Goal: Information Seeking & Learning: Learn about a topic

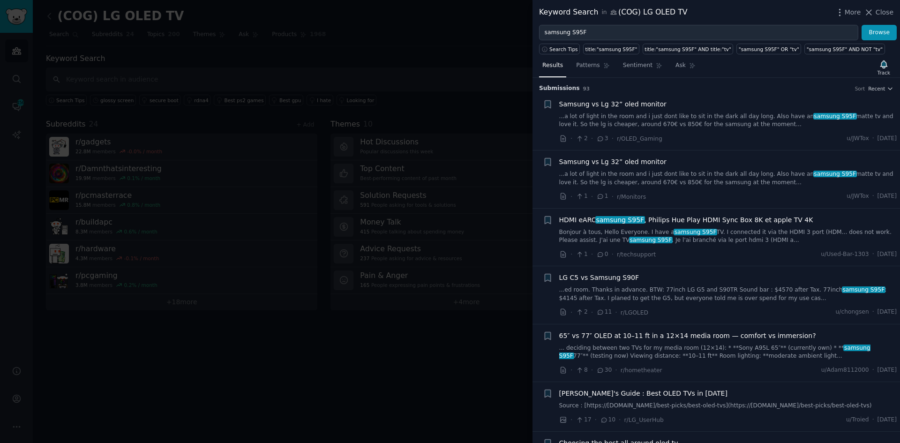
scroll to position [1921, 0]
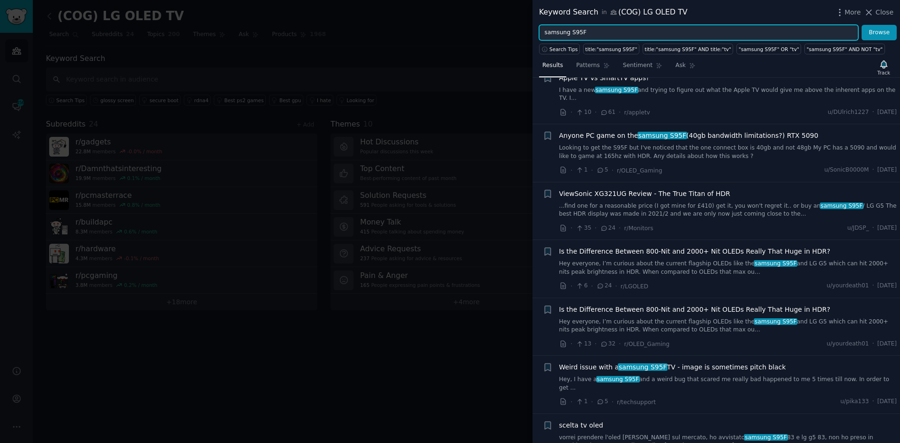
drag, startPoint x: 647, startPoint y: 26, endPoint x: 325, endPoint y: 26, distance: 321.9
click at [325, 26] on div "Keyword Search in (COG) LG OLED TV More Close samsung S95F Browse Search Tips t…" at bounding box center [450, 221] width 900 height 443
click at [861, 25] on button "Browse" at bounding box center [878, 33] width 35 height 16
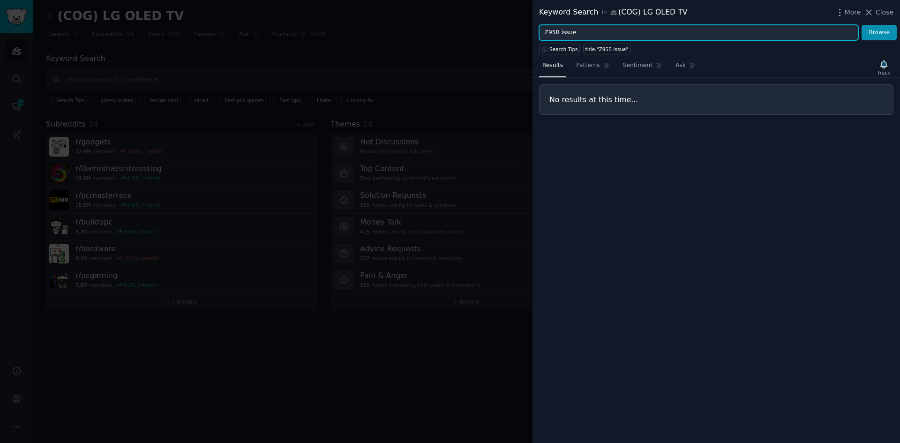
drag, startPoint x: 559, startPoint y: 31, endPoint x: 589, endPoint y: 29, distance: 29.6
click at [588, 32] on input "Z95B issue" at bounding box center [698, 33] width 319 height 16
type input "Z95B"
click at [861, 25] on button "Browse" at bounding box center [878, 33] width 35 height 16
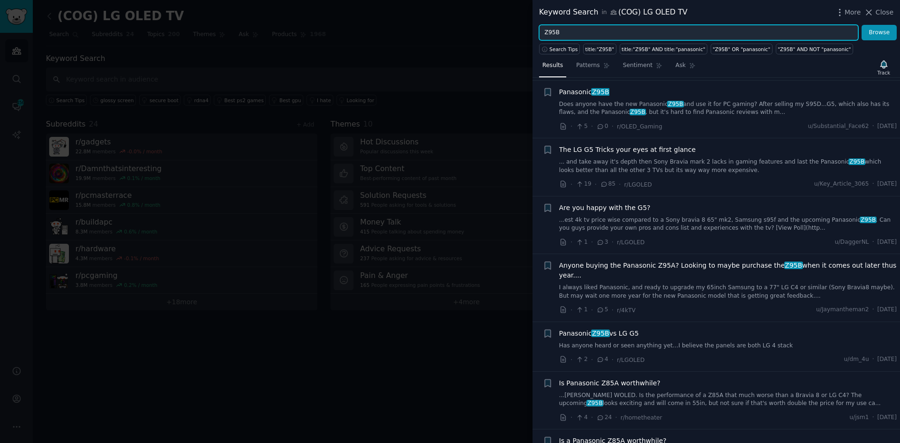
scroll to position [642, 0]
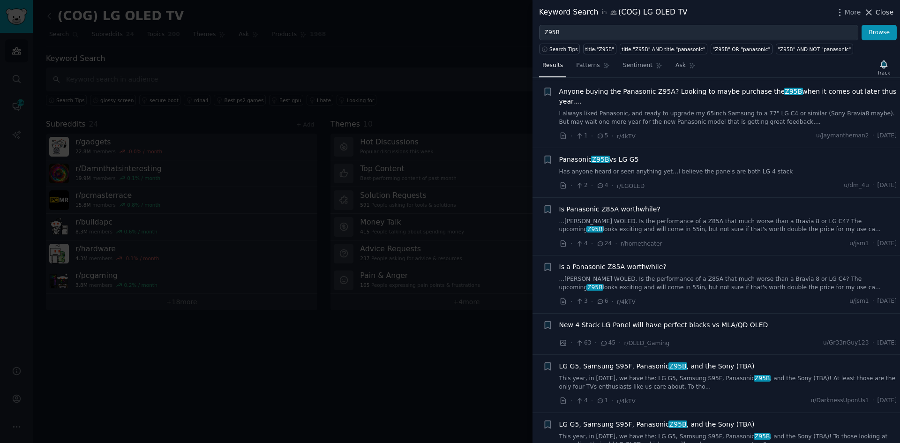
click at [883, 11] on span "Close" at bounding box center [884, 12] width 18 height 10
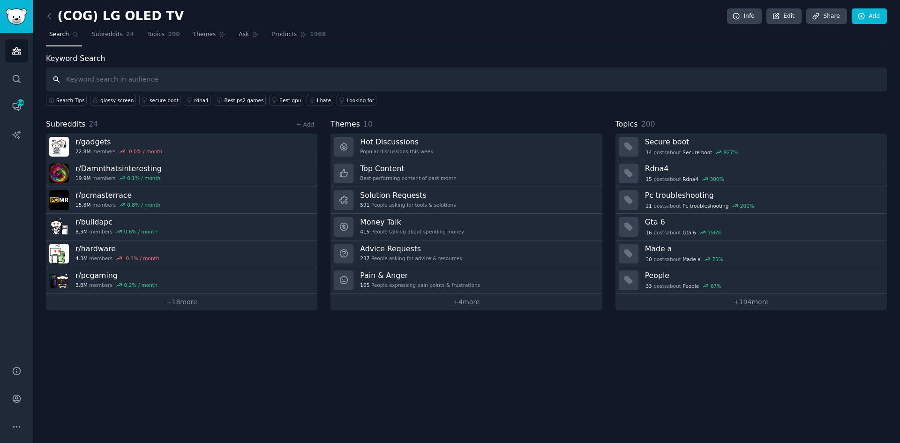
click at [97, 73] on input "text" at bounding box center [466, 79] width 841 height 24
click at [49, 18] on icon at bounding box center [49, 16] width 3 height 6
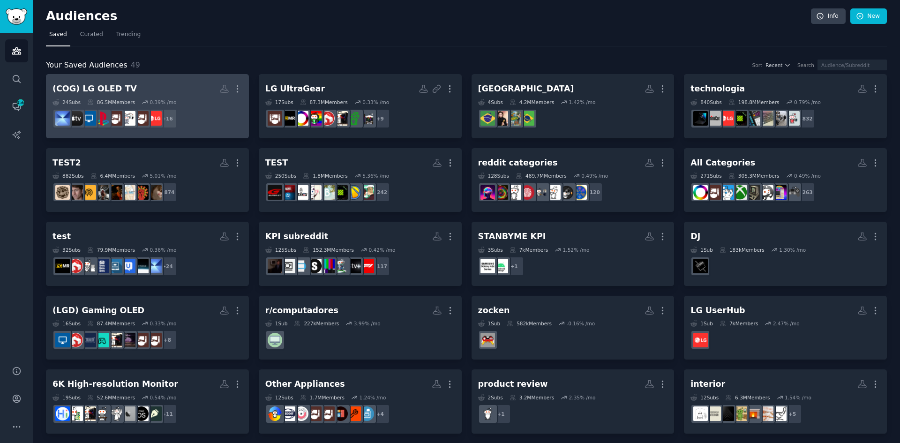
click at [149, 102] on div "0.39 % /mo" at bounding box center [162, 102] width 27 height 7
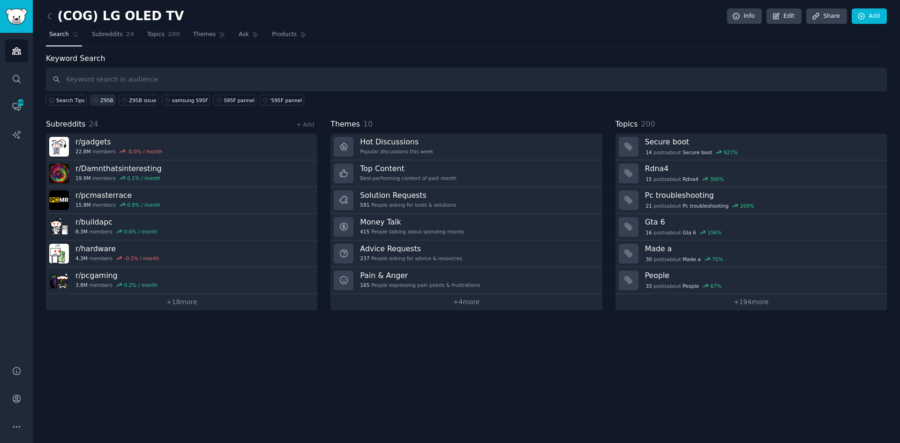
click at [100, 100] on div "Z95B" at bounding box center [106, 100] width 13 height 7
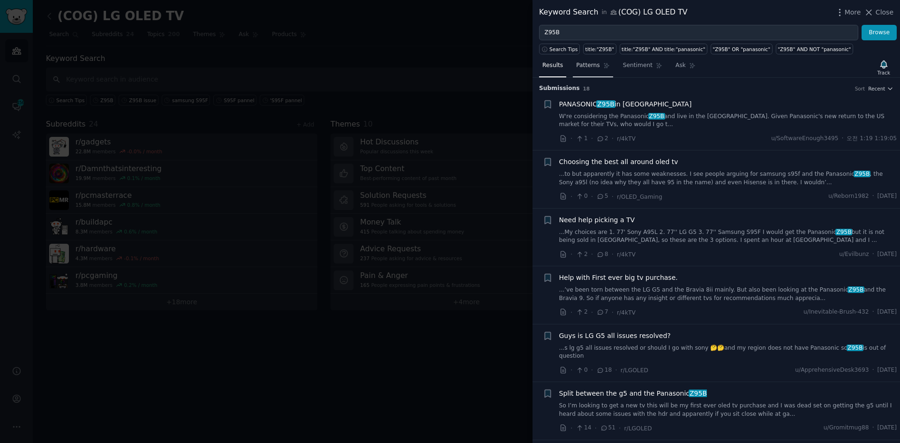
click at [589, 68] on span "Patterns" at bounding box center [587, 65] width 23 height 8
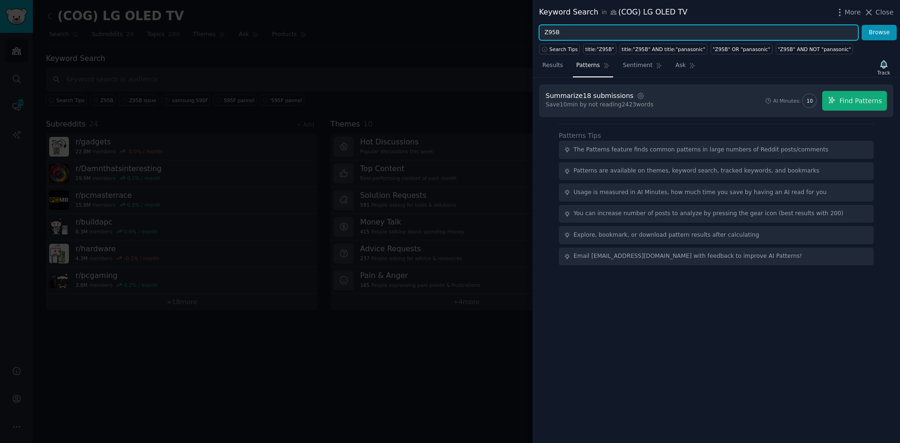
click at [620, 25] on input "Z95B" at bounding box center [698, 33] width 319 height 16
click at [861, 25] on button "Browse" at bounding box center [878, 33] width 35 height 16
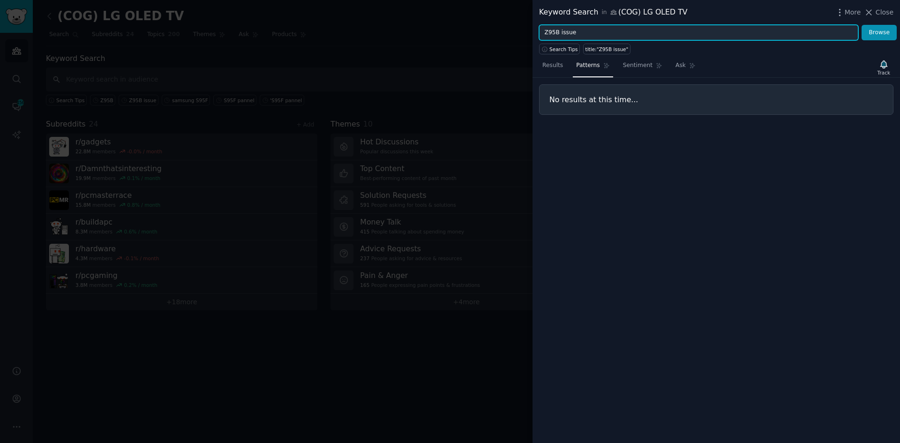
drag, startPoint x: 595, startPoint y: 30, endPoint x: 495, endPoint y: 30, distance: 99.8
click at [495, 30] on div "Keyword Search in (COG) LG OLED TV More Close Z95B issue Browse Search Tips tit…" at bounding box center [450, 221] width 900 height 443
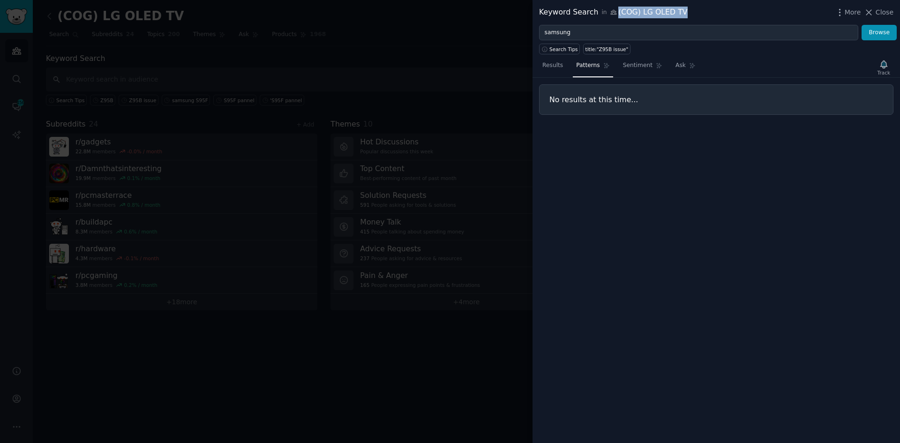
drag, startPoint x: 682, startPoint y: 15, endPoint x: 609, endPoint y: 11, distance: 72.8
click at [609, 11] on div "Keyword Search in (COG) LG OLED TV More Close" at bounding box center [716, 13] width 354 height 12
copy div "(COG) LG OLED TV"
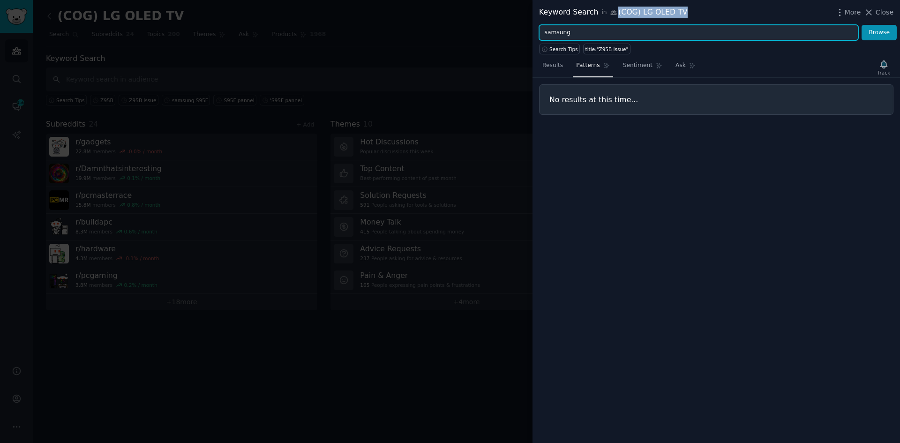
click at [601, 35] on input "samsung" at bounding box center [698, 33] width 319 height 16
click at [598, 35] on input "samsung" at bounding box center [698, 33] width 319 height 16
type input "s"
click at [861, 25] on button "Browse" at bounding box center [878, 33] width 35 height 16
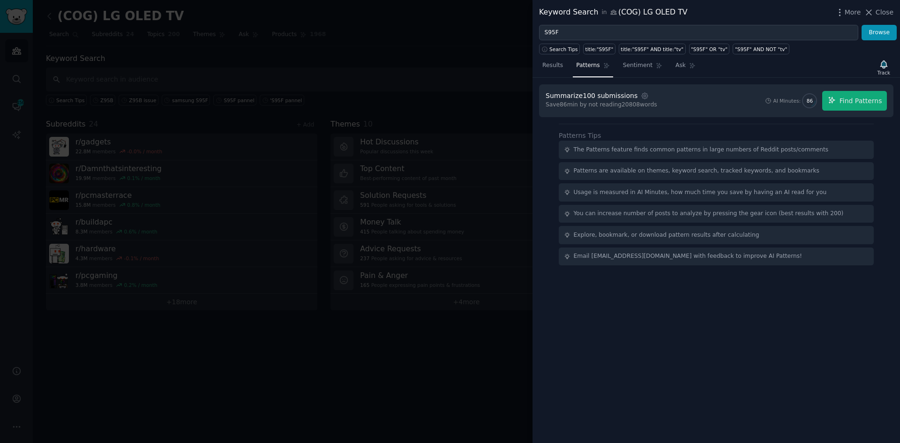
click at [630, 97] on div "Summarize 100 submissions Settings" at bounding box center [599, 96] width 108 height 10
click at [853, 93] on button "Find Patterns" at bounding box center [854, 101] width 65 height 20
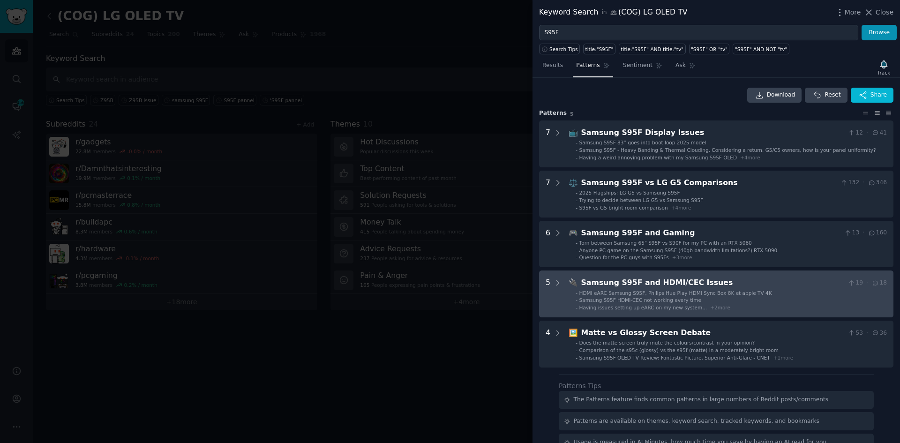
click at [711, 283] on div "Samsung S95F and HDMI/CEC Issues" at bounding box center [712, 283] width 263 height 12
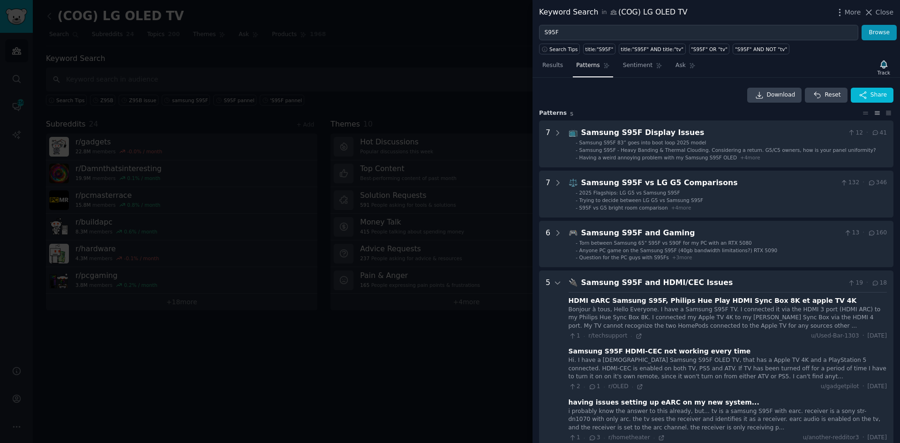
scroll to position [193, 0]
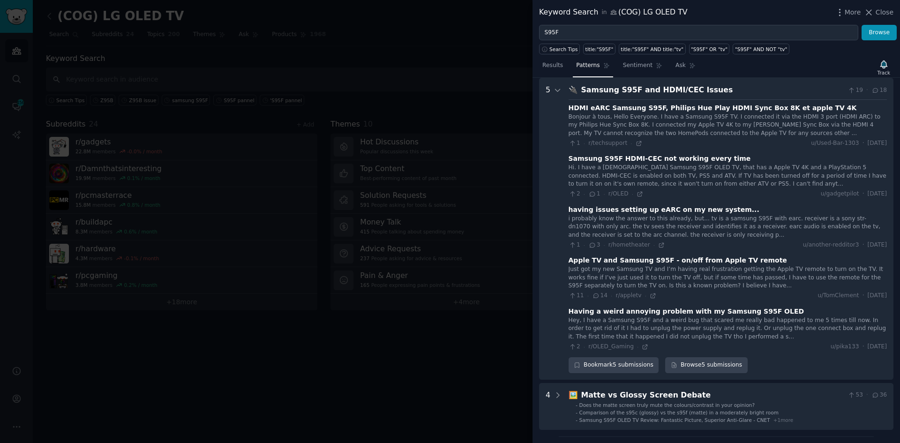
click at [623, 257] on div "Apple TV and Samsung S95F - on/off from Apple TV remote" at bounding box center [677, 260] width 218 height 10
drag, startPoint x: 628, startPoint y: 311, endPoint x: 737, endPoint y: 311, distance: 109.2
click at [737, 311] on div "Having a weird annoying problem with my Samsung S95F OLED" at bounding box center [686, 311] width 236 height 10
click at [770, 312] on div "Having a weird annoying problem with my Samsung S95F OLED" at bounding box center [727, 311] width 318 height 10
drag, startPoint x: 773, startPoint y: 310, endPoint x: 610, endPoint y: 325, distance: 163.7
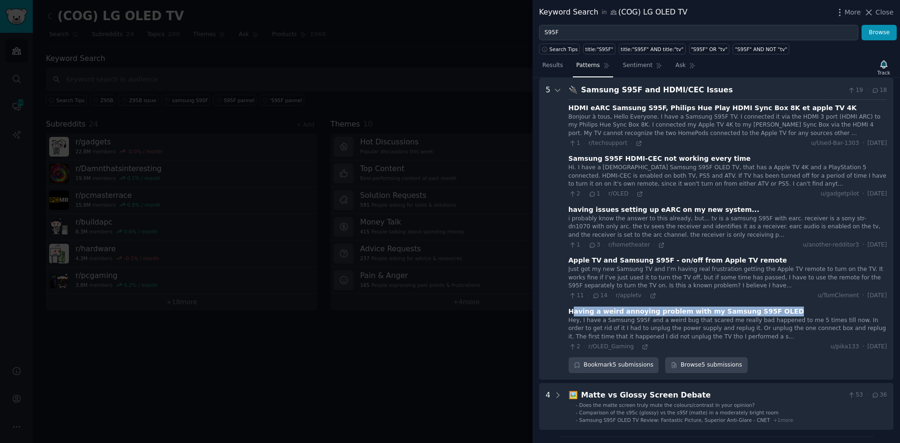
click at [569, 316] on div "Having a weird annoying problem with my Samsung S95F OLED Hey, I have a Samsung…" at bounding box center [727, 328] width 318 height 45
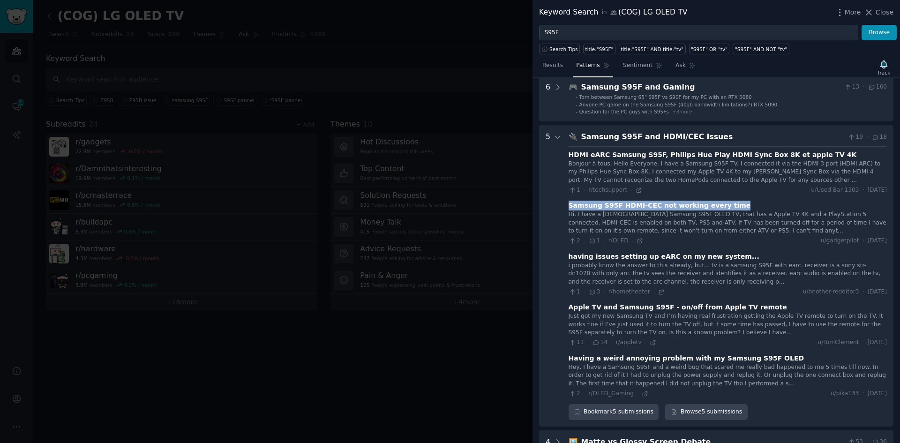
drag, startPoint x: 565, startPoint y: 206, endPoint x: 736, endPoint y: 209, distance: 171.5
click at [736, 209] on Issues "5 🔌 Samsung S95F and HDMI/CEC Issues 19 · 18 HDMI eARC Samsung S95F, Philips Hu…" at bounding box center [716, 276] width 354 height 302
click at [736, 209] on div "Samsung S95F HDMI-CEC not working every time" at bounding box center [727, 206] width 318 height 10
click at [636, 238] on icon at bounding box center [639, 241] width 7 height 7
click at [650, 342] on icon at bounding box center [652, 342] width 4 height 4
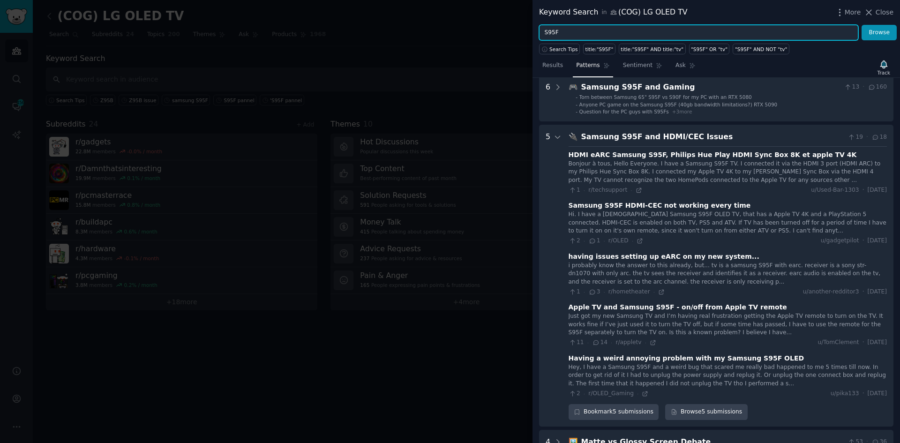
drag, startPoint x: 619, startPoint y: 29, endPoint x: 500, endPoint y: 31, distance: 119.5
click at [500, 31] on div "Keyword Search in (COG) LG OLED TV More Close S95F Browse Search Tips title:"S9…" at bounding box center [450, 221] width 900 height 443
paste input "Panasonic Z95B"
drag, startPoint x: 571, startPoint y: 31, endPoint x: 479, endPoint y: 24, distance: 92.1
click at [479, 24] on div "Keyword Search in (COG) LG OLED TV More Close Panasonic Z95B Browse Search Tips…" at bounding box center [450, 221] width 900 height 443
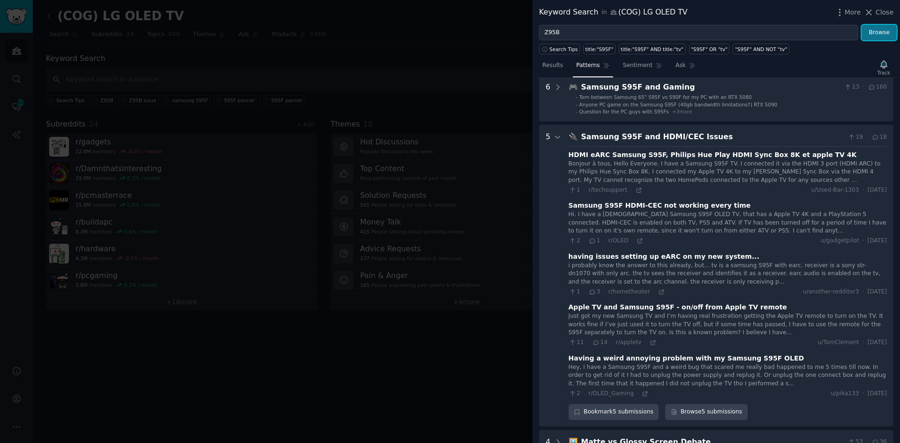
click at [881, 28] on button "Browse" at bounding box center [878, 33] width 35 height 16
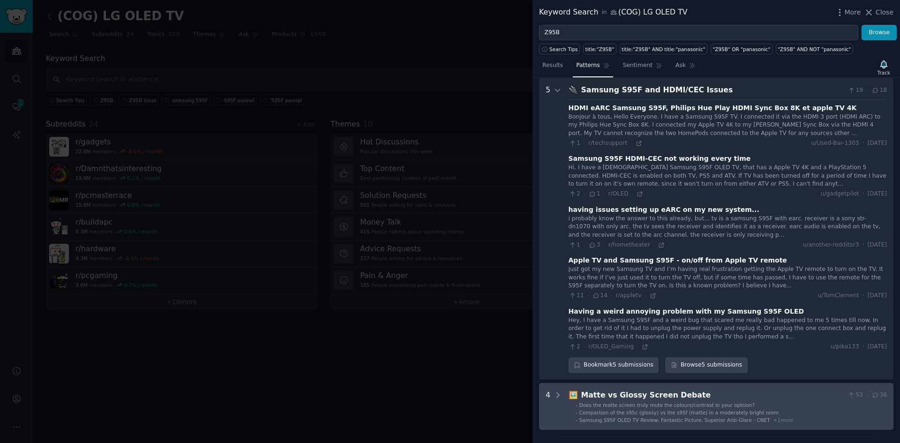
click at [735, 408] on span "Does the matte screen truly mute the colours/contrast in your opinion?" at bounding box center [666, 405] width 175 height 6
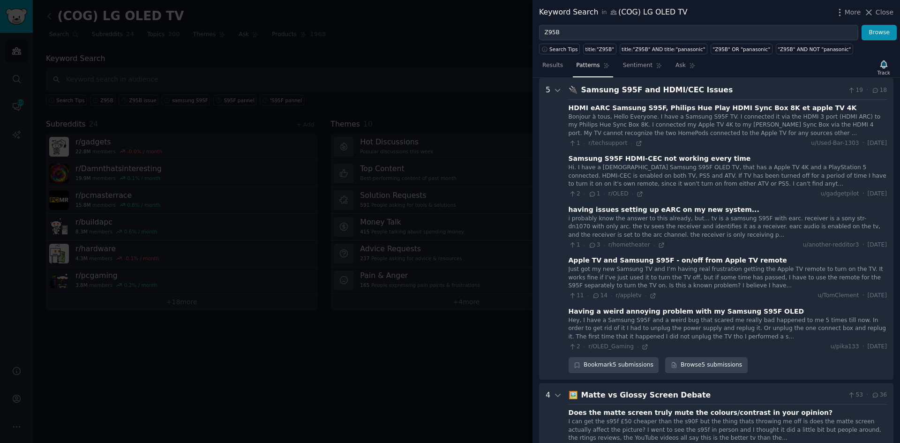
scroll to position [498, 0]
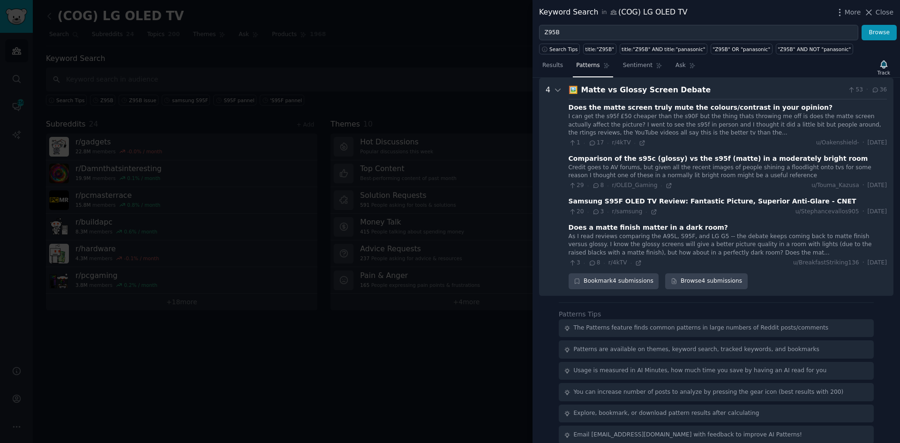
click at [748, 108] on div "Does the matte screen truly mute the colours/contrast in your opinion?" at bounding box center [700, 108] width 264 height 10
click at [761, 105] on div "Does the matte screen truly mute the colours/contrast in your opinion?" at bounding box center [700, 108] width 264 height 10
click at [636, 109] on div "Does the matte screen truly mute the colours/contrast in your opinion?" at bounding box center [700, 108] width 264 height 10
click at [622, 276] on div "Bookmark 4 submissions" at bounding box center [613, 281] width 90 height 16
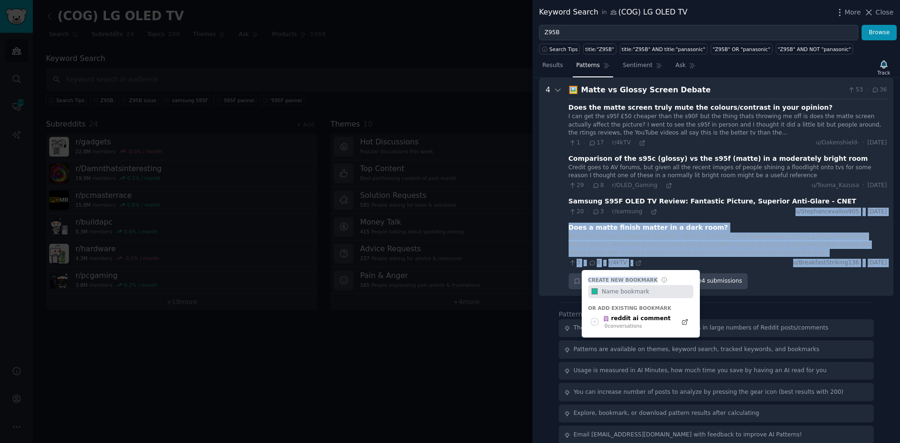
click at [641, 208] on div "🖼️ [PERSON_NAME] vs Glossy Screen Debate 53 · 36 Does the matte screen truly mu…" at bounding box center [727, 186] width 318 height 205
click at [641, 208] on div "20 · 3 · r/samsung ·" at bounding box center [612, 212] width 89 height 8
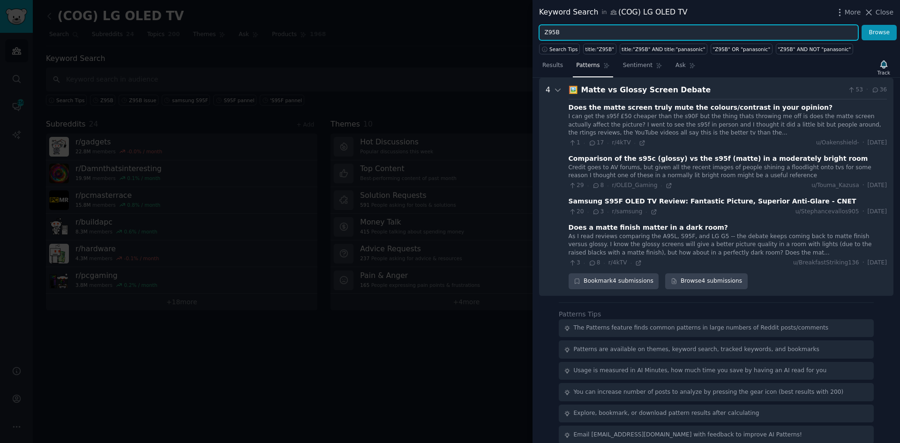
click at [655, 25] on input "Z95B" at bounding box center [698, 33] width 319 height 16
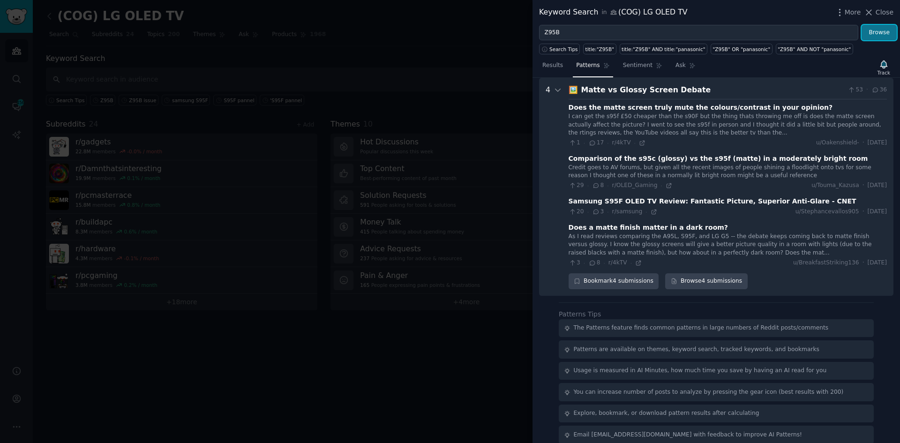
click at [870, 32] on button "Browse" at bounding box center [878, 33] width 35 height 16
click at [560, 68] on link "Results" at bounding box center [552, 67] width 27 height 19
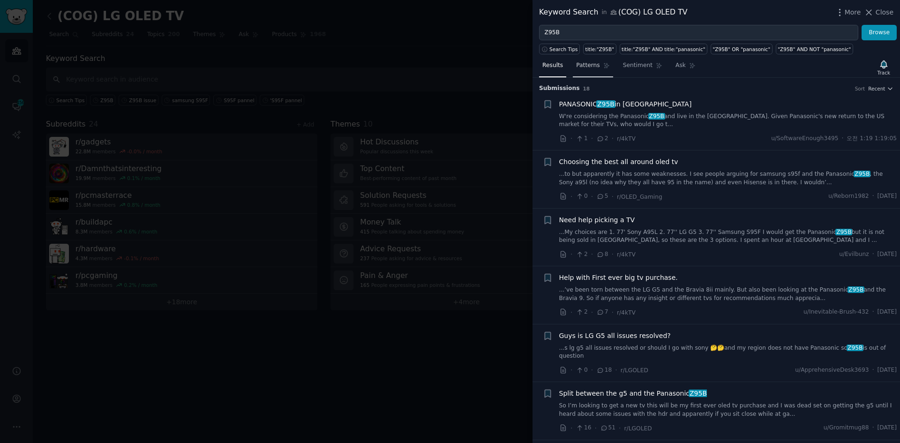
click at [585, 71] on link "Patterns" at bounding box center [593, 67] width 40 height 19
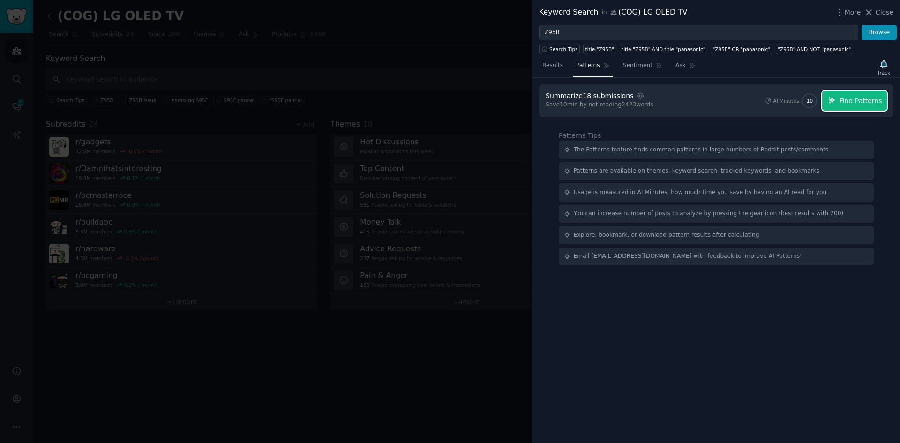
click at [836, 100] on icon "button" at bounding box center [832, 100] width 8 height 8
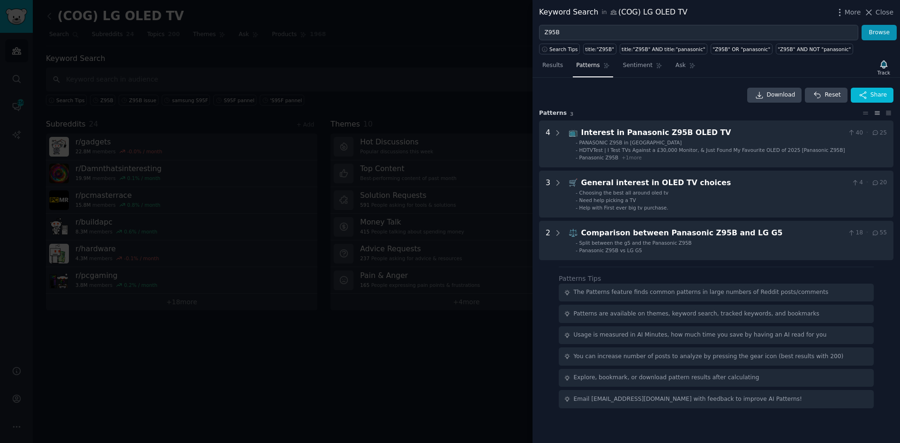
click at [549, 279] on div "Download Reset Share Pattern s 3 4 📺 Interest in Panasonic Z95B OLED TV 40 · 25…" at bounding box center [715, 260] width 367 height 365
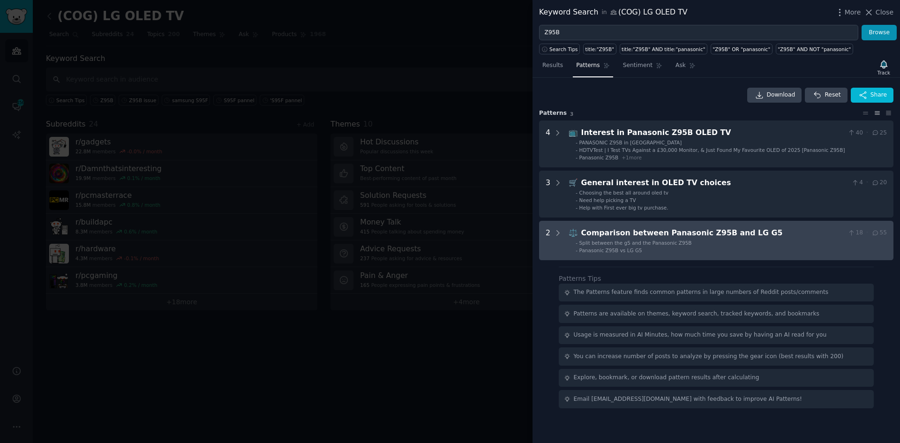
click at [683, 237] on div "Comparison between Panasonic Z95B and LG G5" at bounding box center [712, 233] width 263 height 12
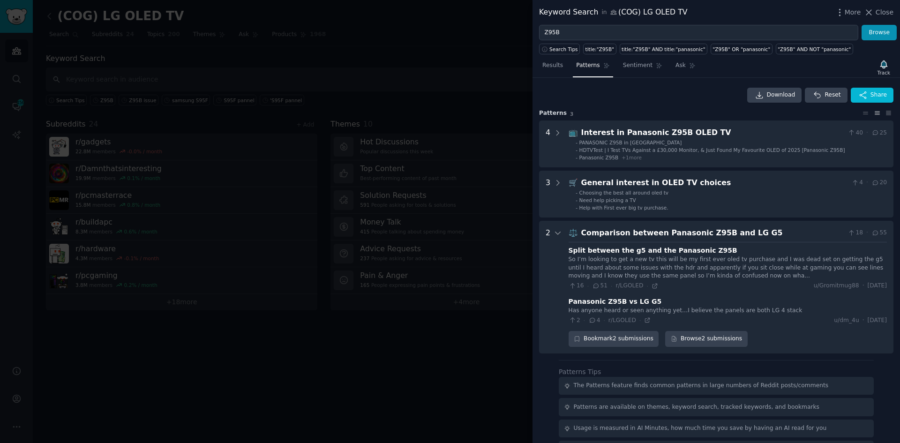
scroll to position [68, 0]
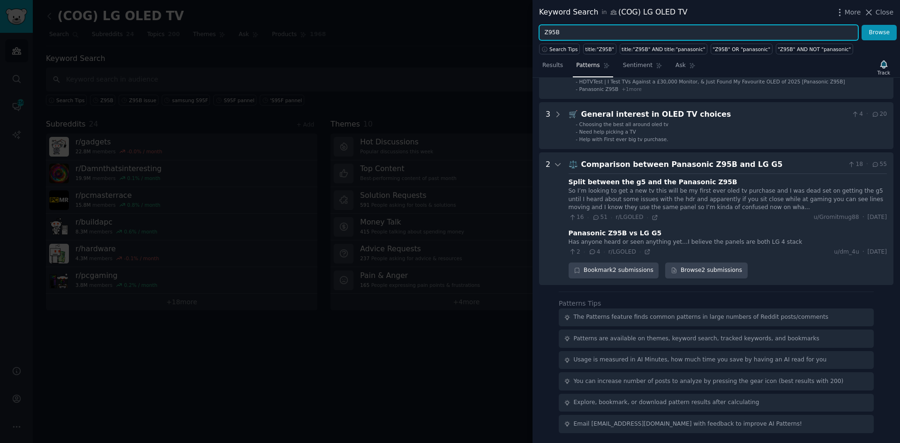
drag, startPoint x: 495, startPoint y: 33, endPoint x: 430, endPoint y: 34, distance: 65.1
click at [430, 34] on div "Keyword Search in (COG) LG OLED TV More Close Z95B Browse Search Tips title:"Z9…" at bounding box center [450, 221] width 900 height 443
type input "bravia 8"
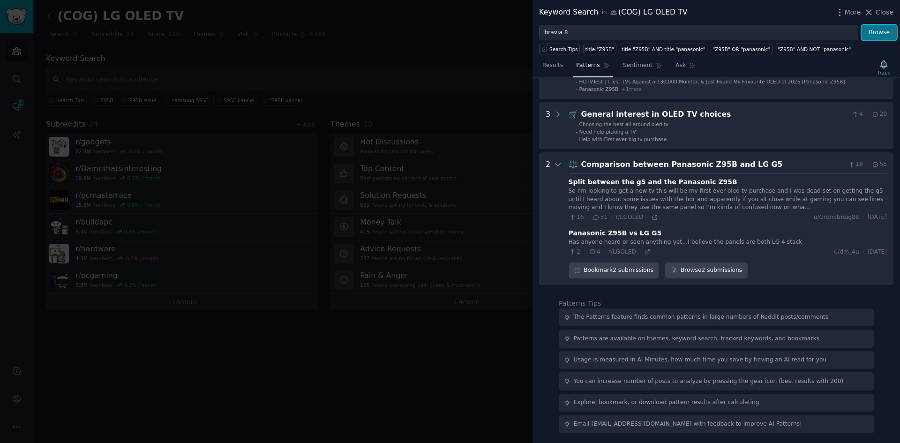
click at [872, 30] on button "Browse" at bounding box center [878, 33] width 35 height 16
click at [874, 33] on button "Browse" at bounding box center [878, 33] width 35 height 16
click at [880, 9] on span "Close" at bounding box center [884, 12] width 18 height 10
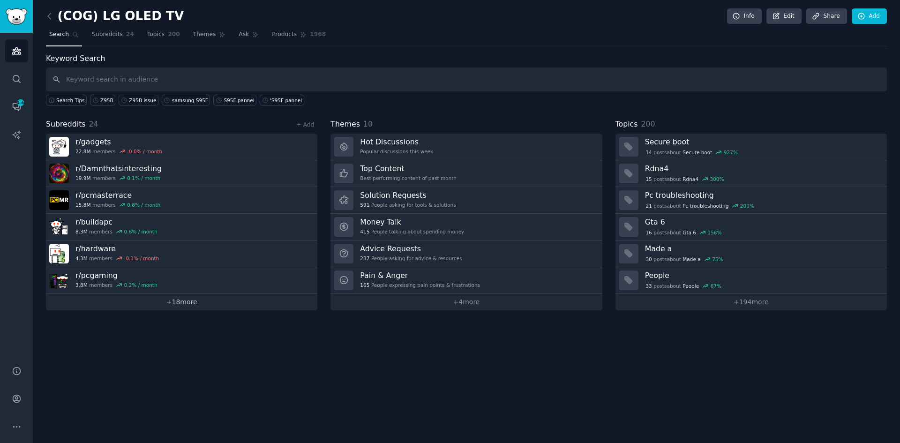
click at [180, 307] on link "+ 18 more" at bounding box center [181, 302] width 271 height 16
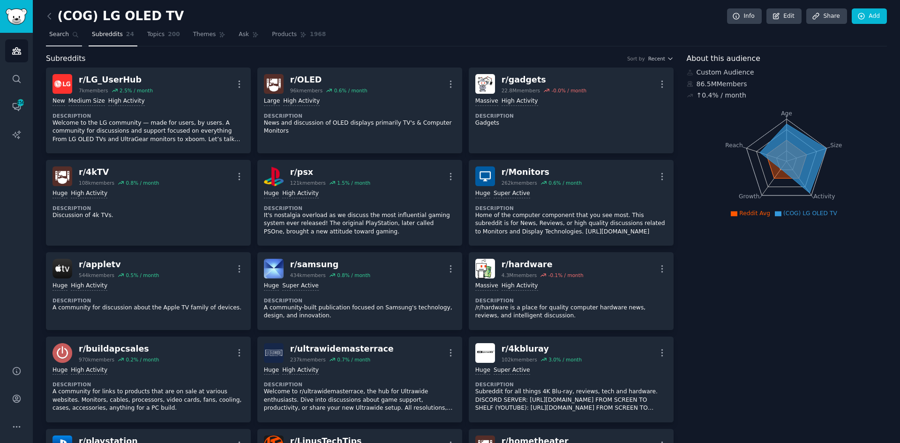
click at [59, 35] on span "Search" at bounding box center [59, 34] width 20 height 8
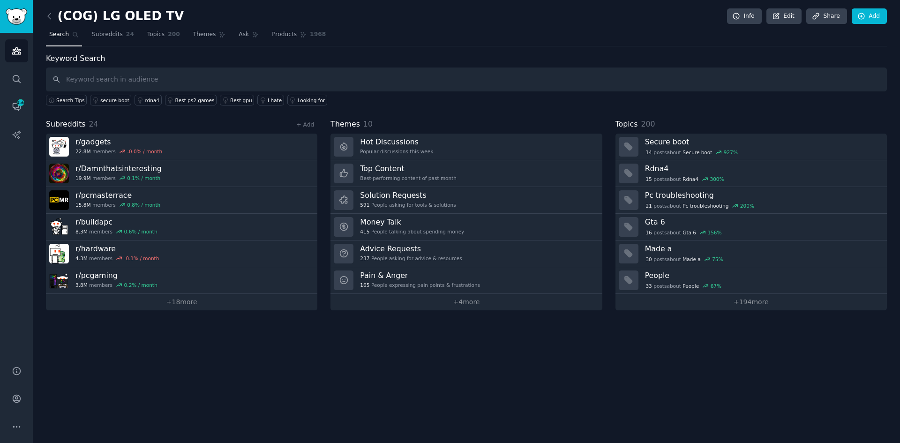
click at [115, 78] on input "text" at bounding box center [466, 79] width 841 height 24
type input "r/bravia"
click at [309, 119] on div "+ Add" at bounding box center [305, 124] width 24 height 10
click at [310, 122] on link "+ Add" at bounding box center [305, 124] width 18 height 7
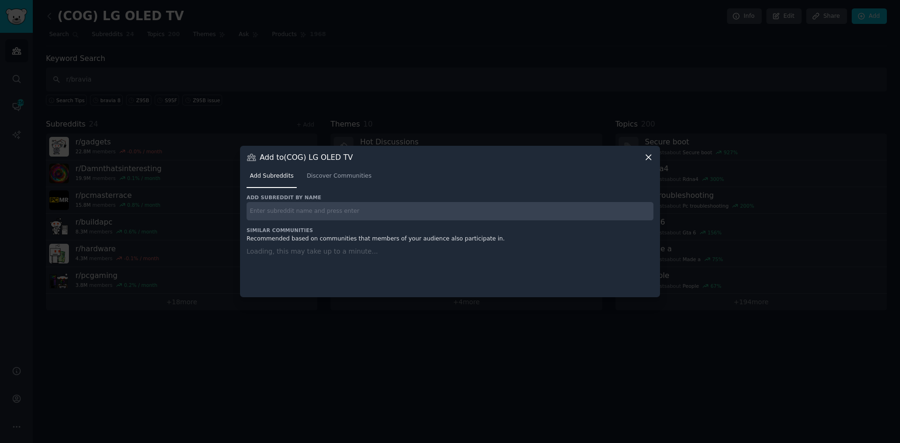
click at [333, 213] on input "text" at bounding box center [449, 211] width 407 height 18
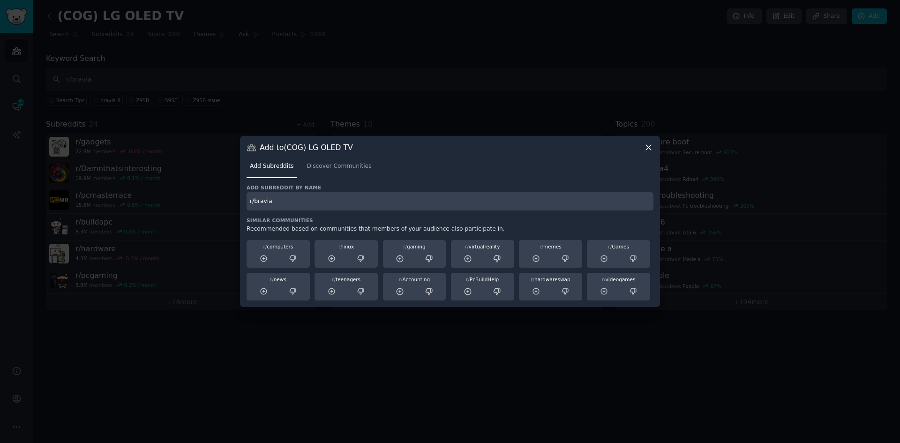
type input "r/bravia"
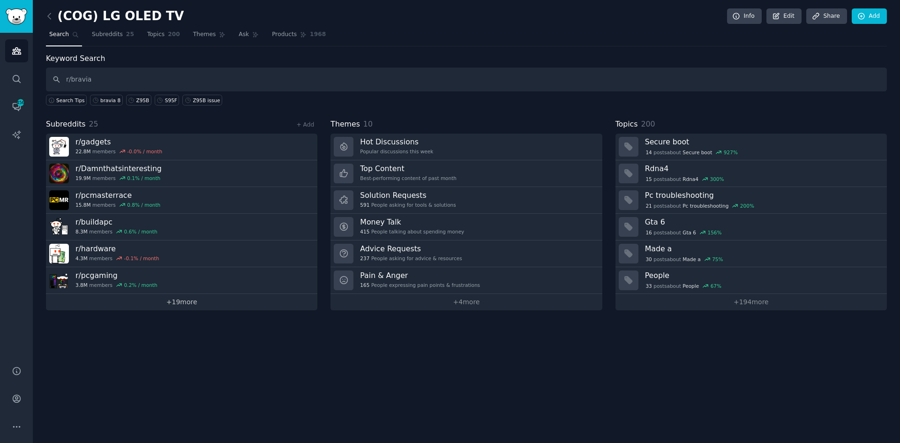
click at [217, 305] on link "+ 19 more" at bounding box center [181, 302] width 271 height 16
click at [307, 124] on link "+ Add" at bounding box center [305, 124] width 18 height 7
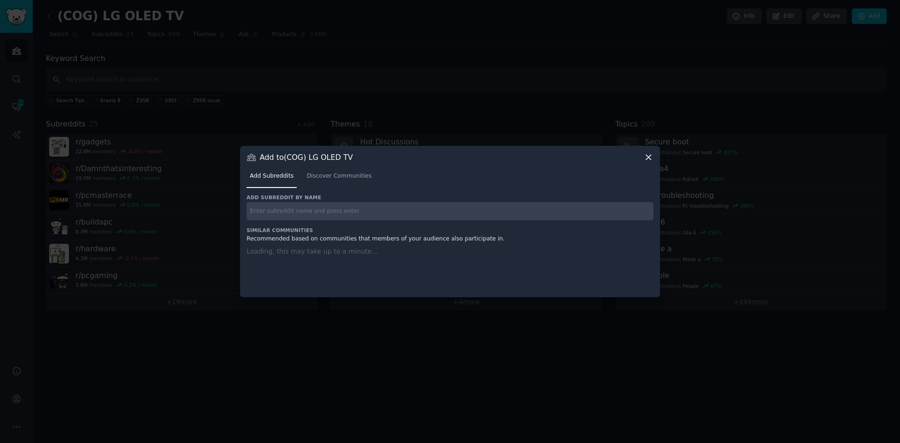
click at [355, 209] on input "text" at bounding box center [449, 211] width 407 height 18
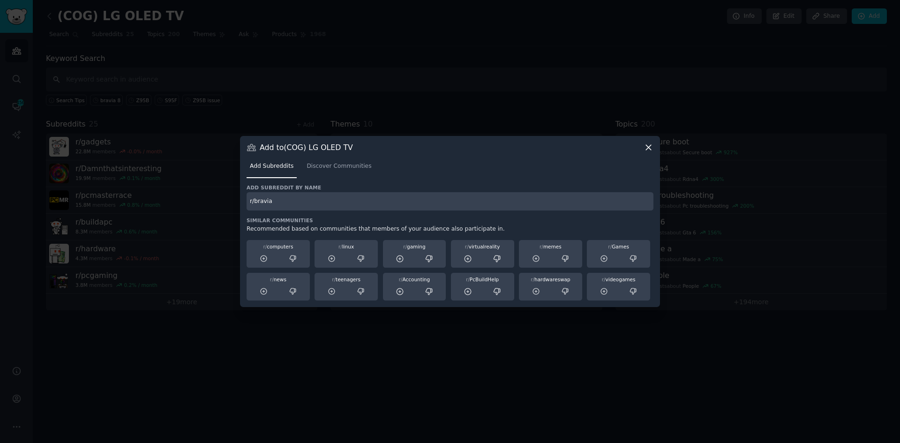
type input "r/bravia"
click at [368, 221] on h3 "Similar Communities" at bounding box center [449, 220] width 407 height 7
click at [361, 226] on div "Recommended based on communities that members of your audience also participate…" at bounding box center [449, 229] width 407 height 8
click at [348, 202] on input "r/bravia" at bounding box center [449, 201] width 407 height 18
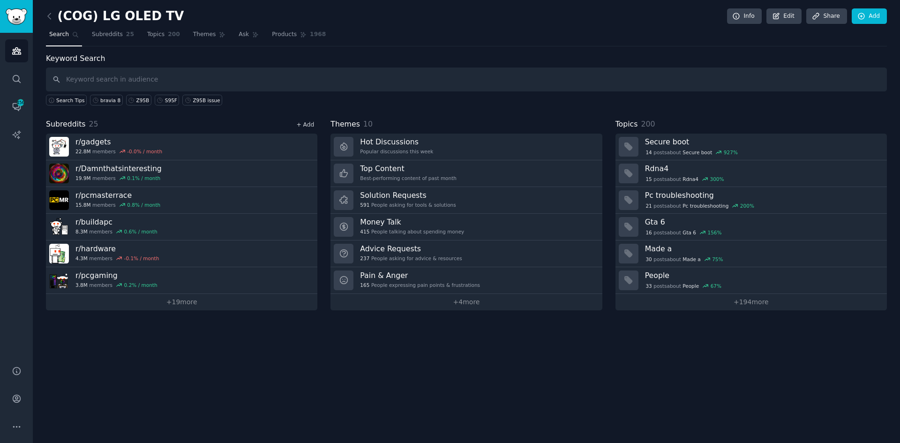
click at [313, 122] on link "+ Add" at bounding box center [305, 124] width 18 height 7
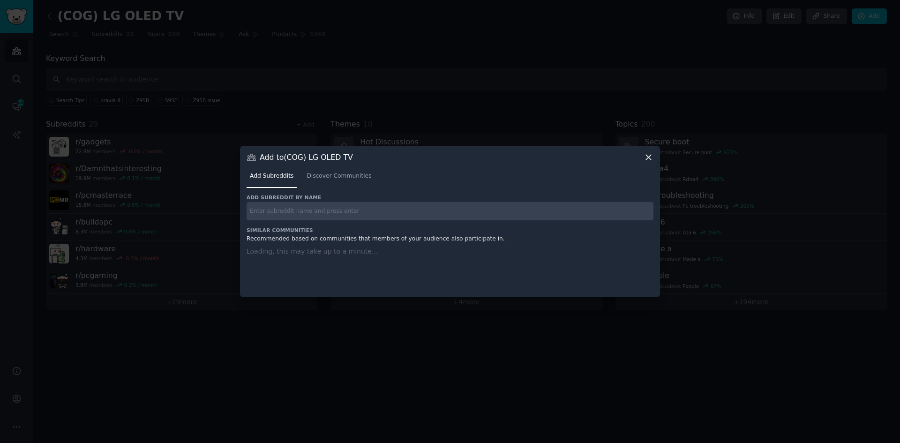
click at [642, 157] on div "Add to (COG) LG OLED TV" at bounding box center [449, 157] width 407 height 10
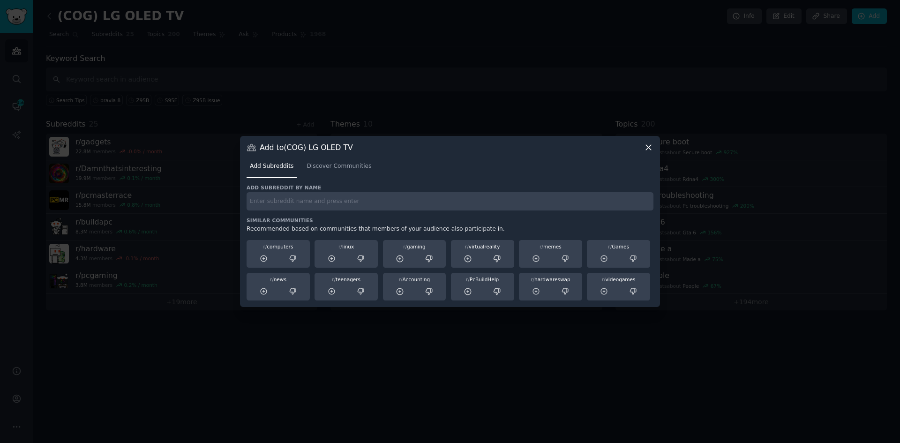
click at [650, 147] on icon at bounding box center [648, 147] width 10 height 10
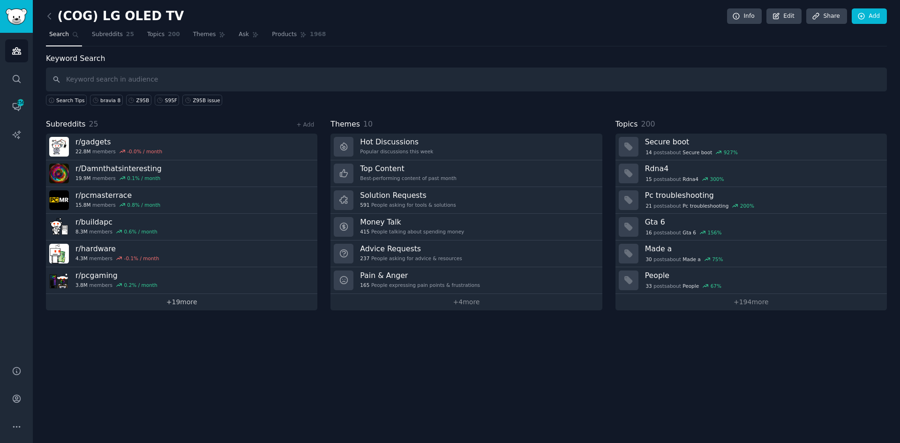
click at [179, 303] on link "+ 19 more" at bounding box center [181, 302] width 271 height 16
click at [152, 35] on span "Topics" at bounding box center [155, 34] width 17 height 8
click at [119, 37] on link "Subreddits 25" at bounding box center [113, 36] width 49 height 19
click at [55, 41] on link "Search" at bounding box center [64, 36] width 36 height 19
click at [164, 81] on input "text" at bounding box center [466, 79] width 841 height 24
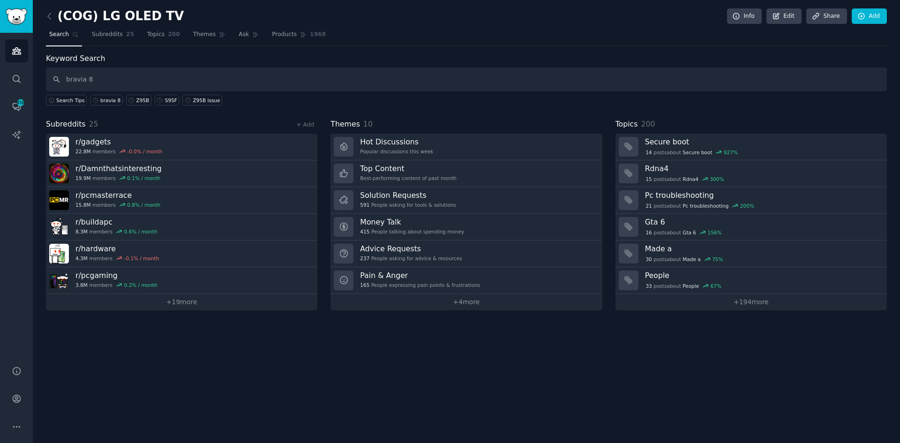
type input "bravia 8"
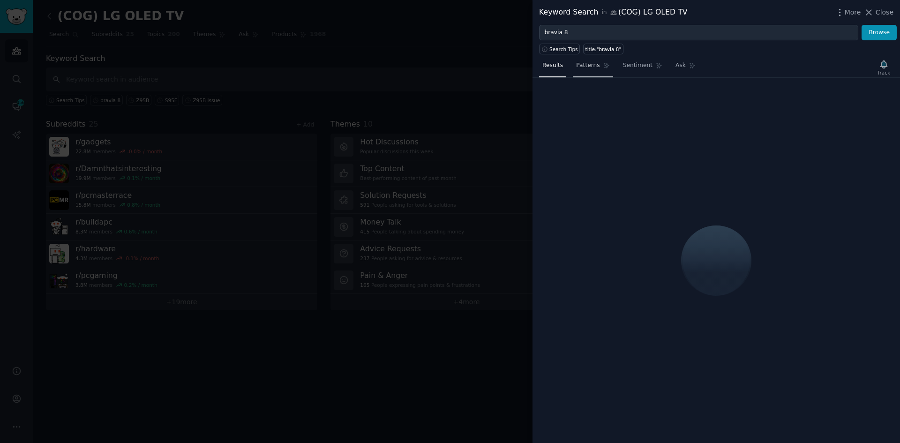
click at [577, 71] on link "Patterns" at bounding box center [593, 67] width 40 height 19
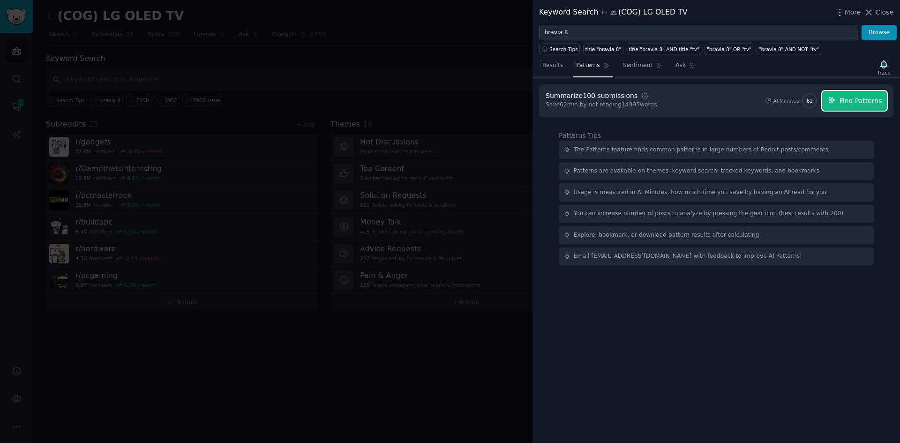
click at [854, 102] on span "Find Patterns" at bounding box center [860, 101] width 43 height 10
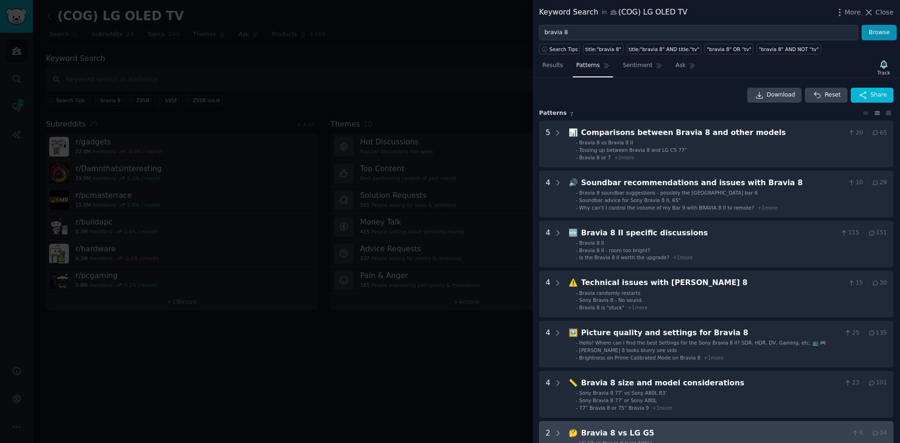
click at [788, 428] on div "Bravia 8 vs LG G5" at bounding box center [714, 433] width 267 height 12
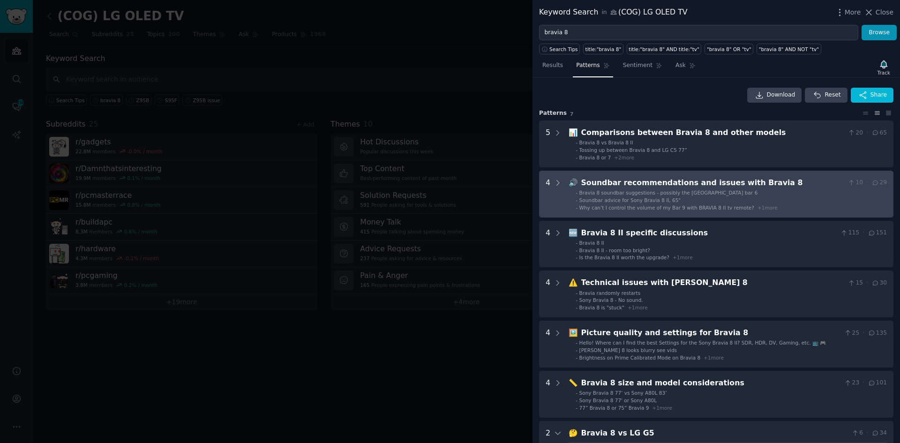
click at [767, 202] on li "- Soundbar advice for Sony Bravia 8 II, 65"" at bounding box center [730, 200] width 311 height 7
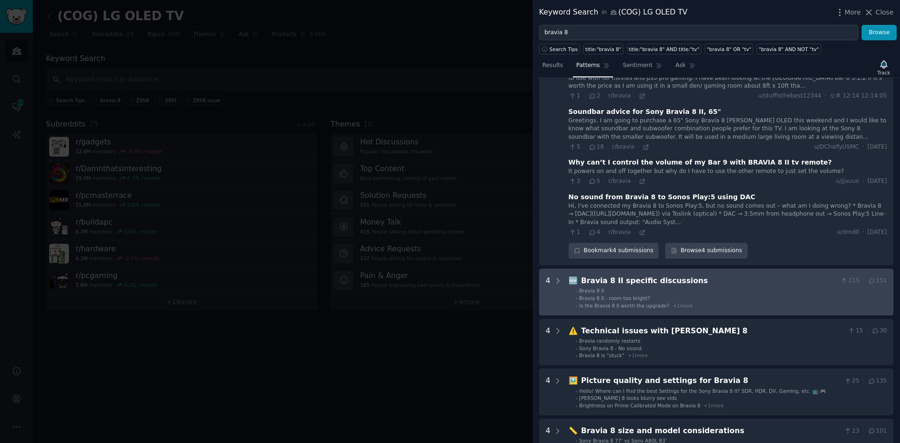
scroll to position [186, 0]
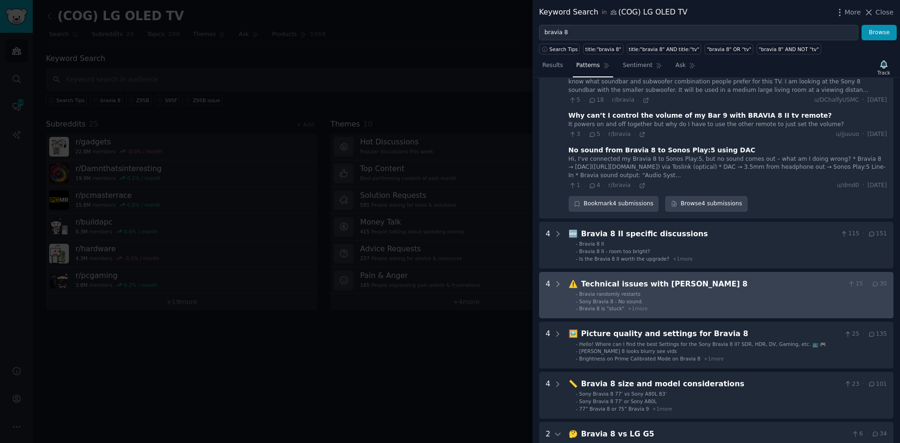
click at [646, 295] on li "- Bravia randomly restarts" at bounding box center [730, 294] width 311 height 7
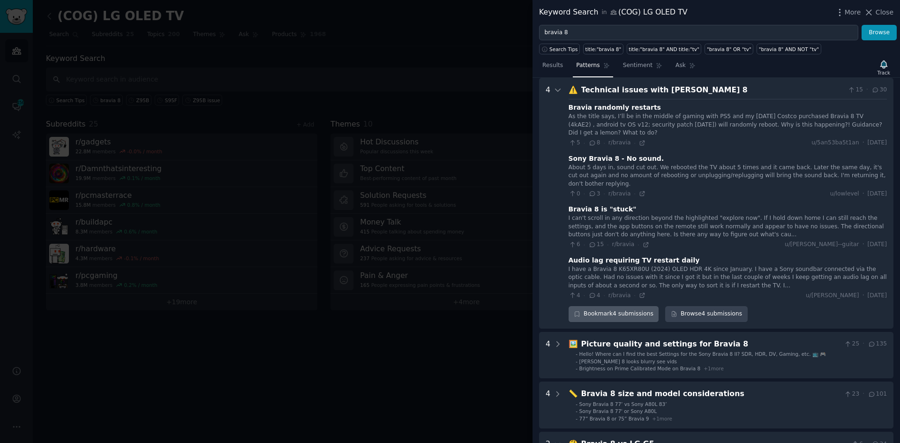
scroll to position [427, 0]
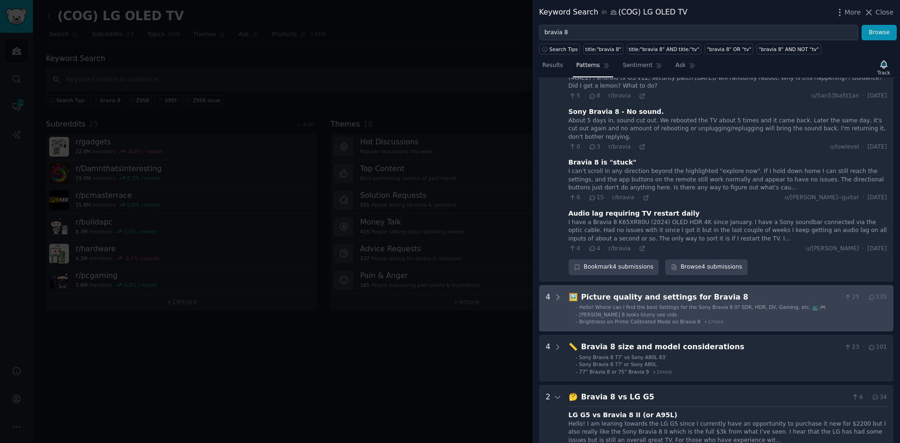
click at [683, 300] on div "Picture quality and settings for Bravia 8" at bounding box center [711, 297] width 260 height 12
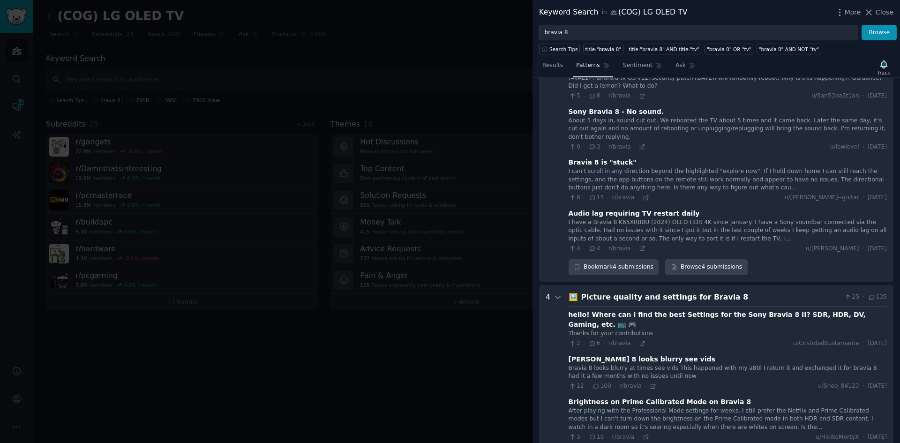
scroll to position [634, 0]
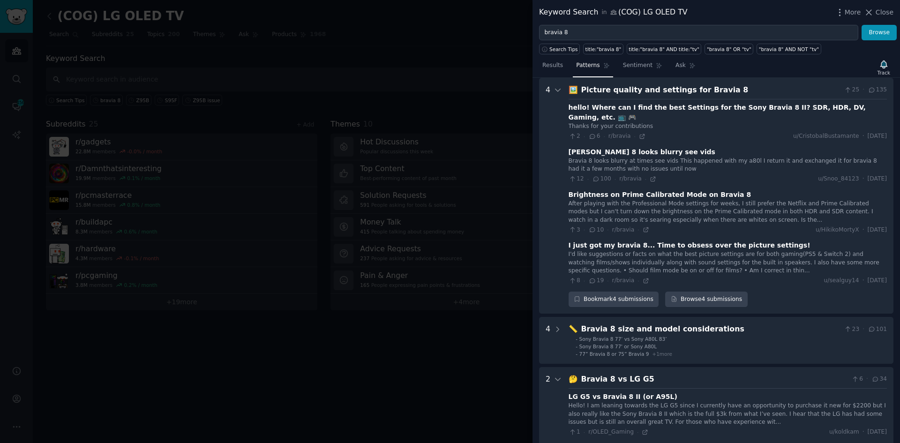
click at [639, 149] on div "[PERSON_NAME] 8 looks blurry see vids" at bounding box center [641, 152] width 147 height 10
click at [645, 184] on div "hello! Where can I find the best Settings for the Sony Bravia 8 II? SDR, HDR, D…" at bounding box center [727, 192] width 318 height 186
click at [651, 177] on icon at bounding box center [653, 179] width 4 height 4
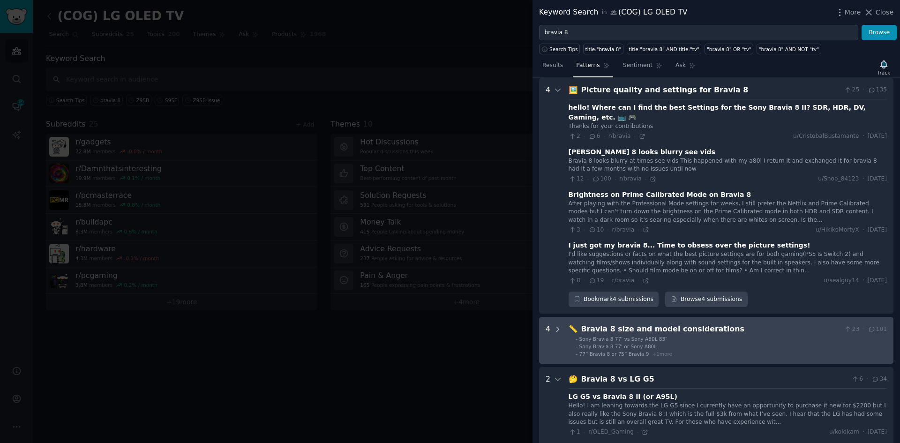
click at [556, 330] on icon at bounding box center [557, 329] width 8 height 8
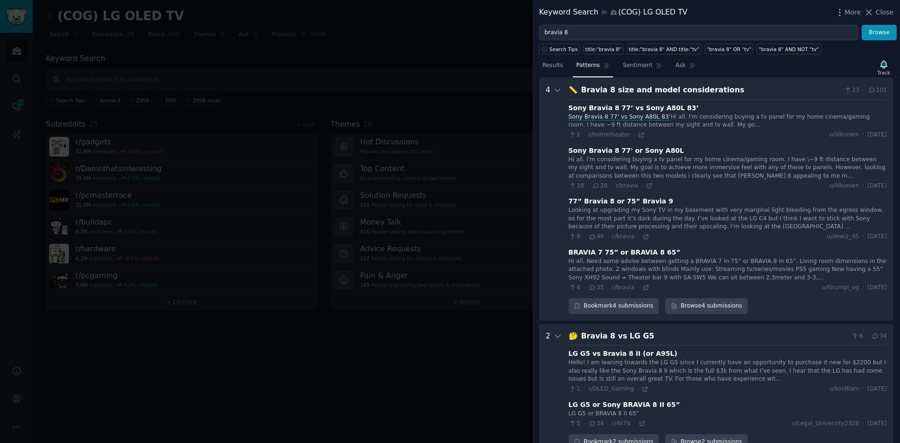
scroll to position [1045, 0]
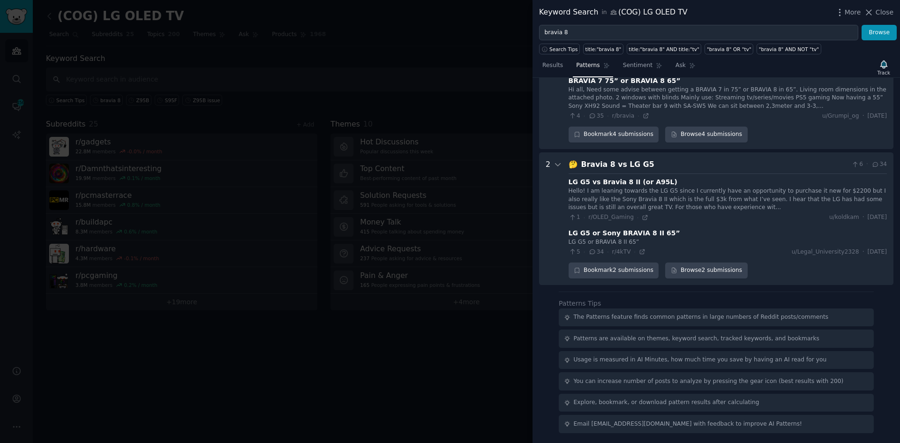
click at [559, 164] on icon at bounding box center [557, 164] width 8 height 8
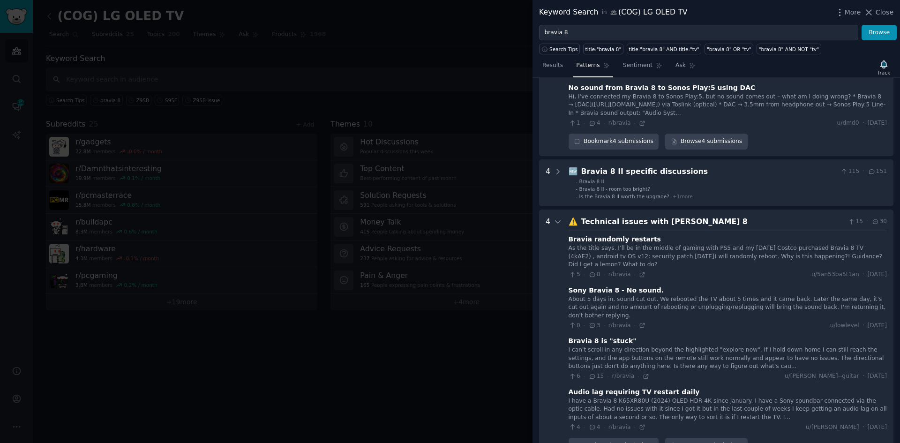
scroll to position [296, 0]
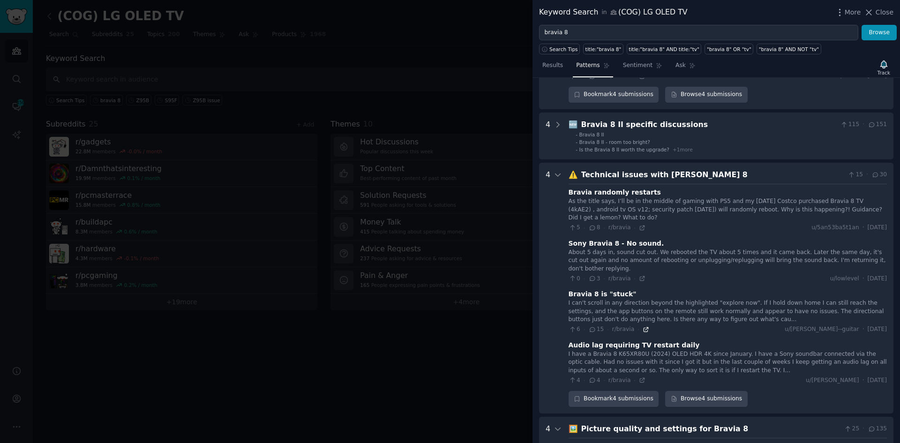
click at [642, 330] on icon at bounding box center [645, 329] width 7 height 7
